Goal: Task Accomplishment & Management: Complete application form

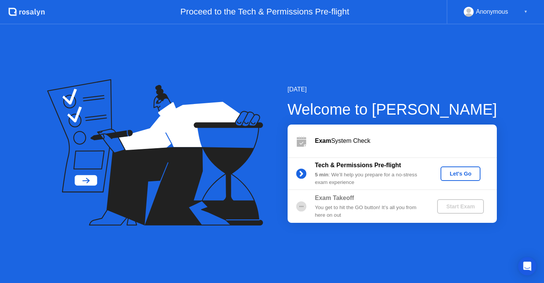
click at [455, 177] on div "Let's Go" at bounding box center [461, 174] width 34 height 6
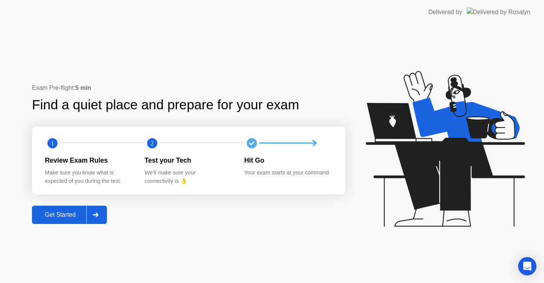
click at [64, 215] on div "Get Started" at bounding box center [60, 214] width 52 height 7
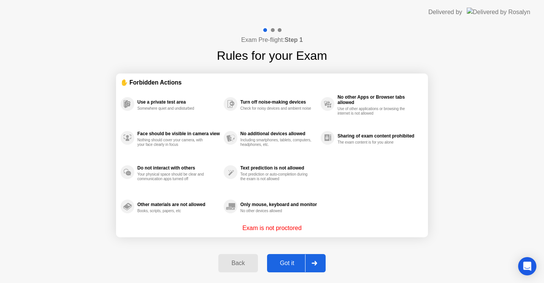
click at [293, 262] on div "Got it" at bounding box center [287, 263] width 36 height 7
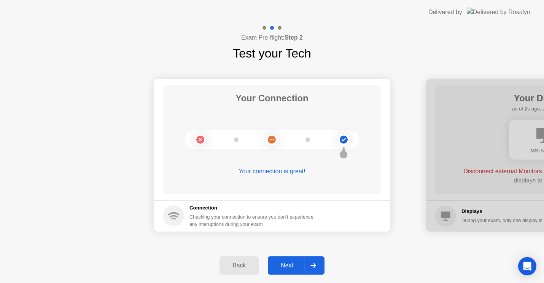
click at [296, 265] on div "Next" at bounding box center [287, 265] width 34 height 7
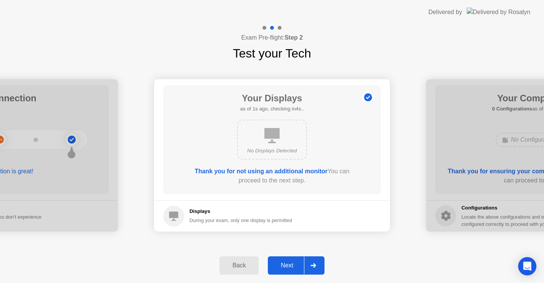
click at [287, 259] on button "Next" at bounding box center [296, 265] width 57 height 18
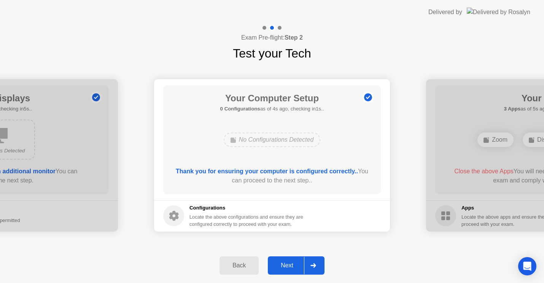
click at [290, 260] on button "Next" at bounding box center [296, 265] width 57 height 18
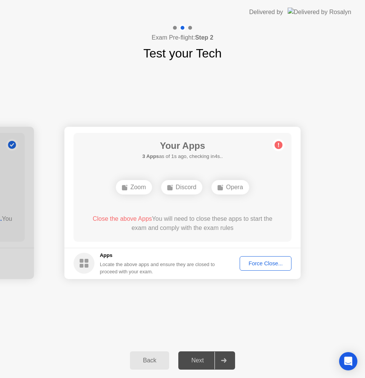
click at [263, 261] on div "Force Close..." at bounding box center [265, 263] width 46 height 6
click at [253, 265] on div "Force Close..." at bounding box center [265, 263] width 46 height 6
click at [263, 261] on div "Force Close..." at bounding box center [265, 263] width 46 height 6
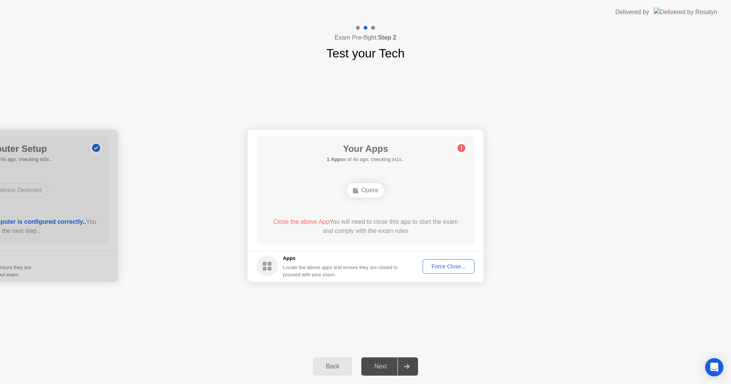
click at [447, 266] on div "Force Close..." at bounding box center [448, 266] width 46 height 6
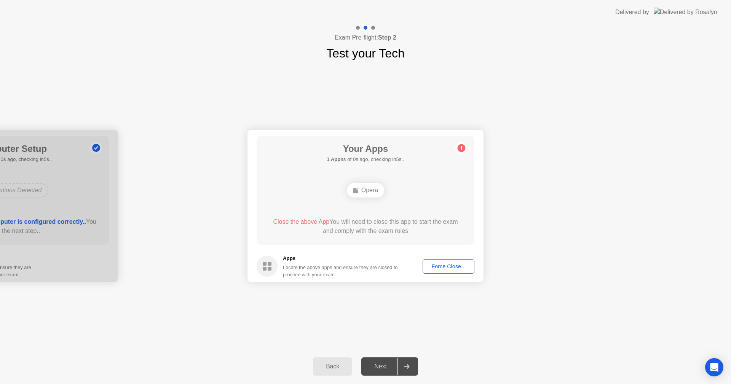
click at [464, 266] on div "Force Close..." at bounding box center [448, 266] width 46 height 6
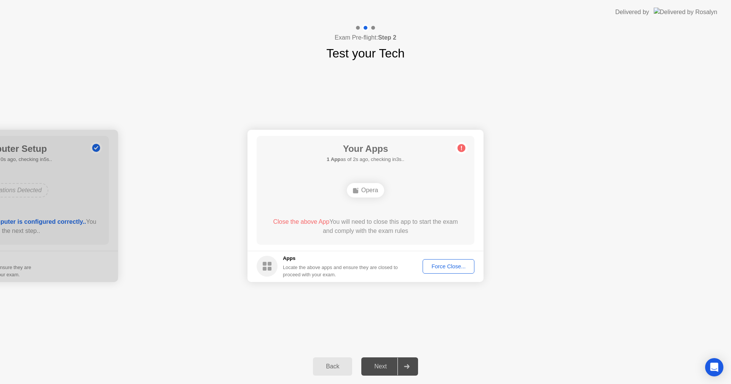
click at [443, 265] on div "Force Close..." at bounding box center [448, 266] width 46 height 6
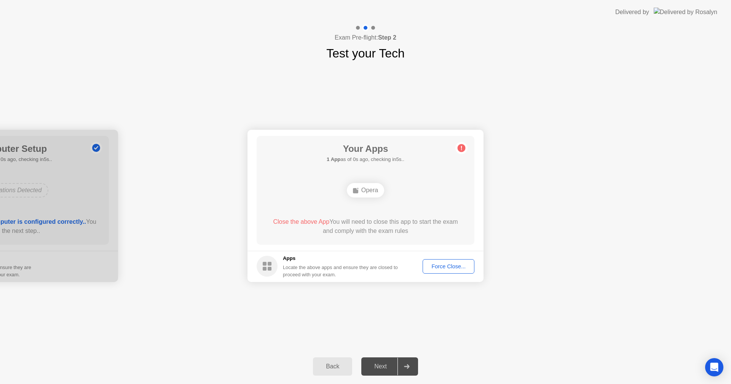
click at [448, 260] on button "Force Close..." at bounding box center [448, 266] width 52 height 14
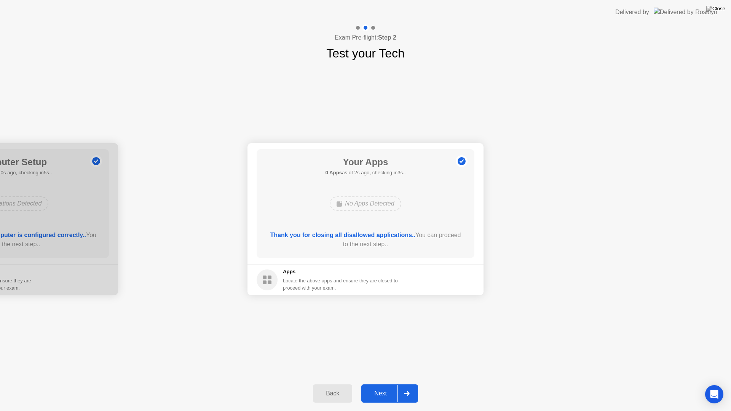
click at [380, 384] on div "Next" at bounding box center [380, 393] width 34 height 7
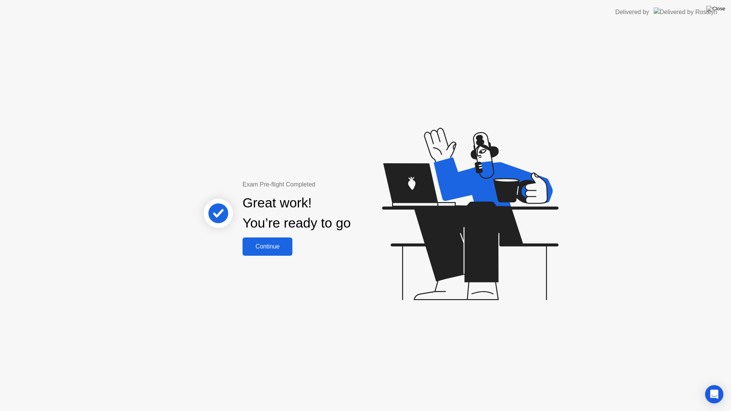
click at [276, 250] on div "Continue" at bounding box center [267, 246] width 45 height 7
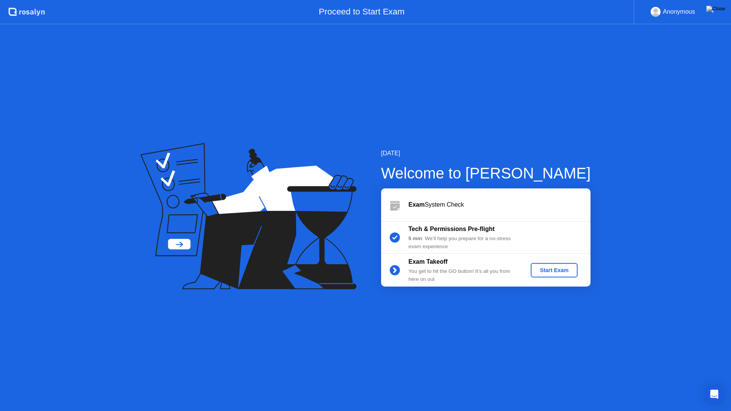
click at [554, 266] on button "Start Exam" at bounding box center [554, 270] width 47 height 14
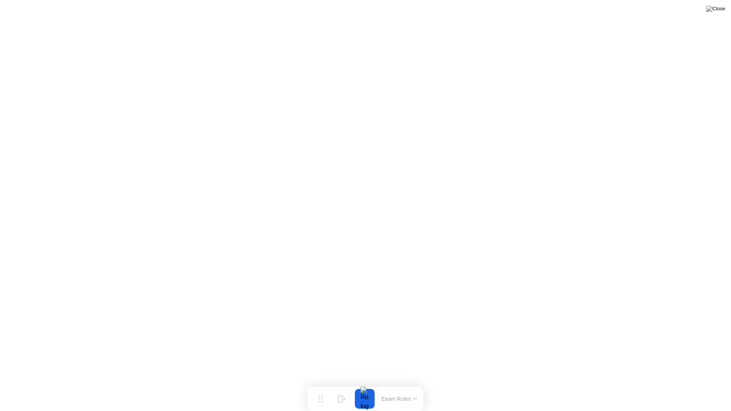
click at [410, 384] on button "Exam Rules" at bounding box center [399, 398] width 40 height 7
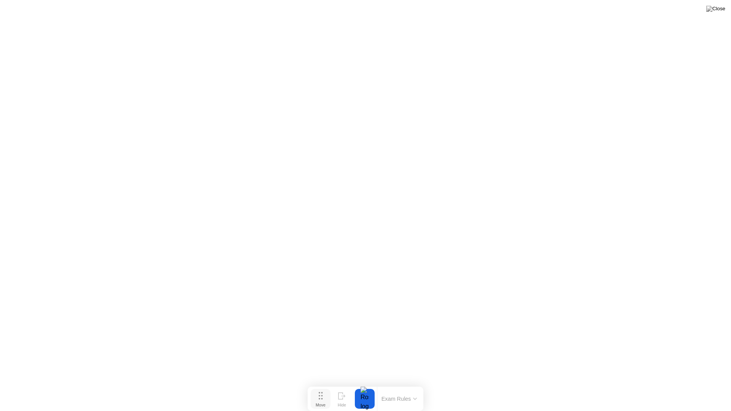
click at [325, 384] on button "Move" at bounding box center [321, 399] width 20 height 20
click at [325, 384] on icon at bounding box center [322, 395] width 4 height 8
click at [717, 12] on img at bounding box center [715, 9] width 19 height 6
click at [660, 384] on div "End Proctoring Session" at bounding box center [668, 389] width 84 height 7
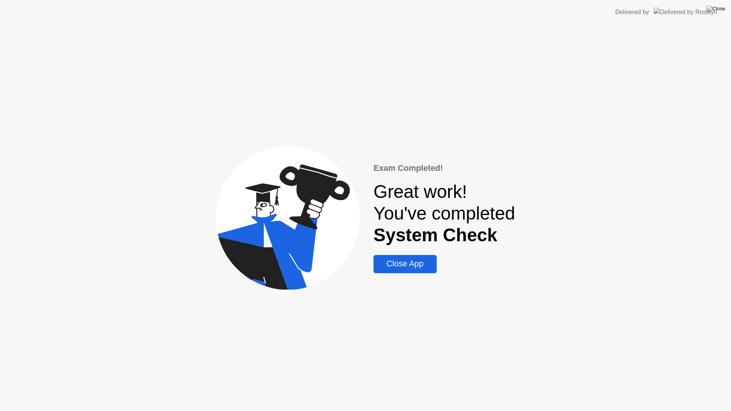
click at [402, 265] on div "Close App" at bounding box center [405, 264] width 58 height 10
